Goal: Information Seeking & Learning: Learn about a topic

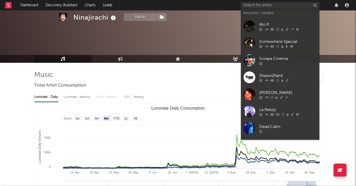
select select "6m"
click at [258, 7] on input "text" at bounding box center [280, 5] width 79 height 7
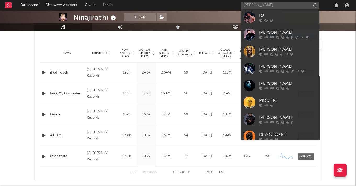
type input "[PERSON_NAME]"
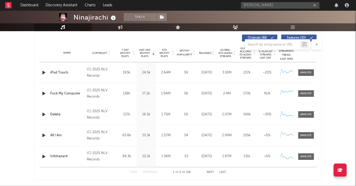
drag, startPoint x: 266, startPoint y: 6, endPoint x: 215, endPoint y: 4, distance: 50.8
click at [215, 5] on nav "Dashboard Discovery Assistant Charts Leads [PERSON_NAME]" at bounding box center [178, 5] width 356 height 10
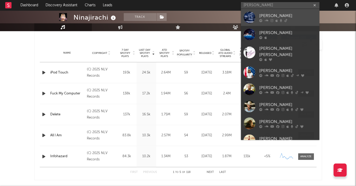
type input "[PERSON_NAME]"
click at [252, 14] on div at bounding box center [250, 18] width 12 height 12
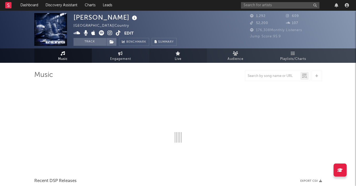
select select "6m"
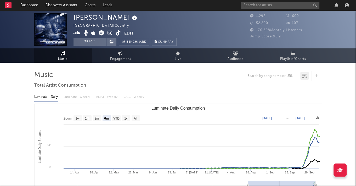
click at [108, 34] on icon at bounding box center [110, 32] width 5 height 5
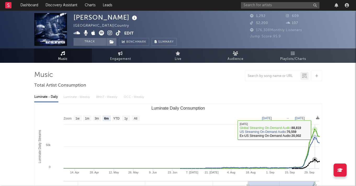
click at [315, 130] on icon "Luminate Daily Consumption" at bounding box center [315, 130] width 2 height 2
